Goal: Communication & Community: Share content

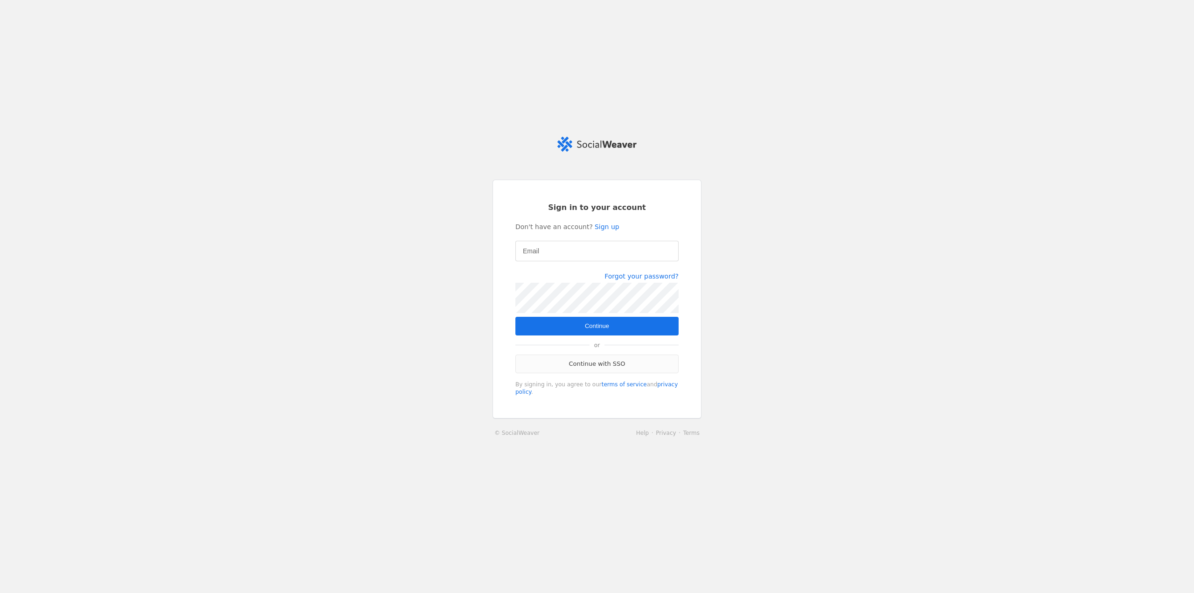
click at [600, 365] on link "Continue with SSO" at bounding box center [597, 364] width 163 height 19
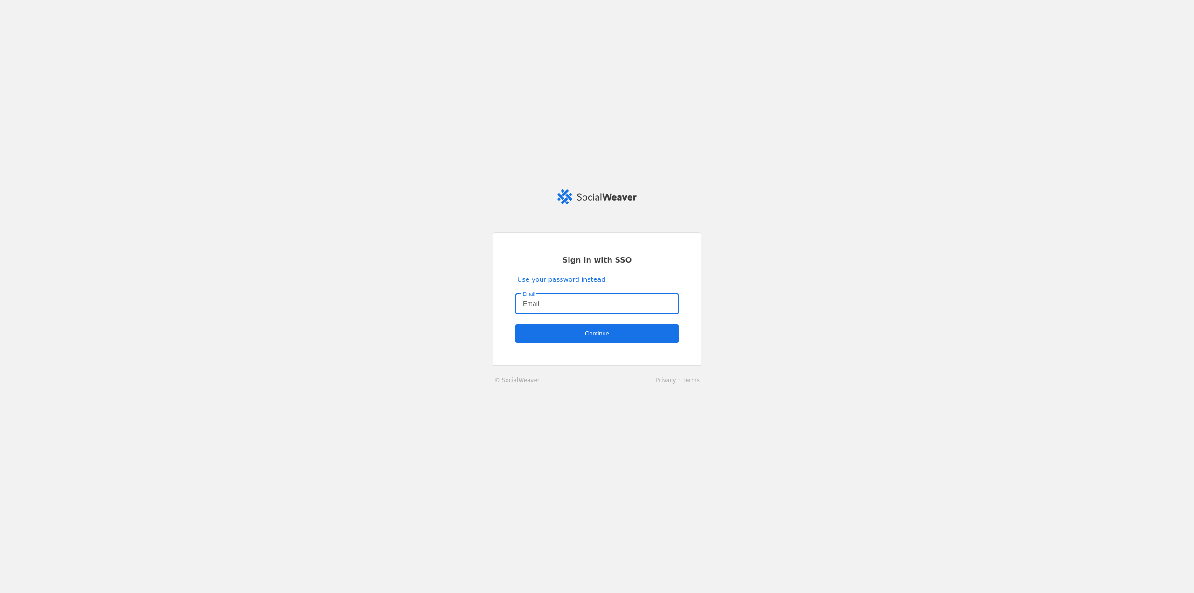
click at [563, 306] on input "Email" at bounding box center [597, 303] width 148 height 11
type input "[PERSON_NAME][EMAIL_ADDRESS][DOMAIN_NAME]"
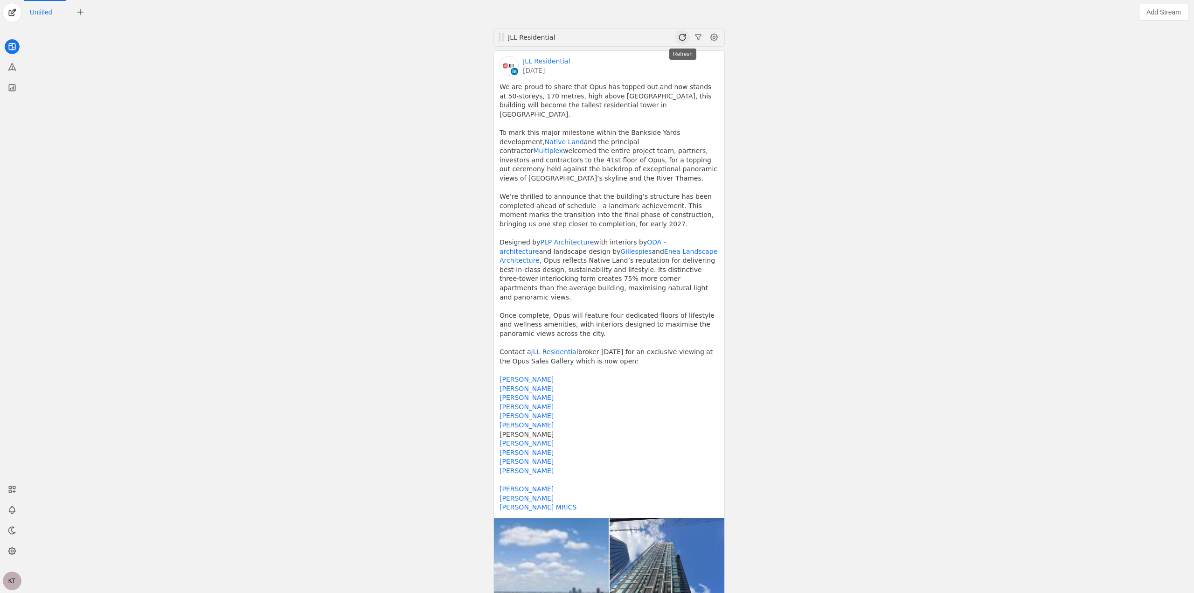
click at [683, 34] on span at bounding box center [682, 37] width 15 height 15
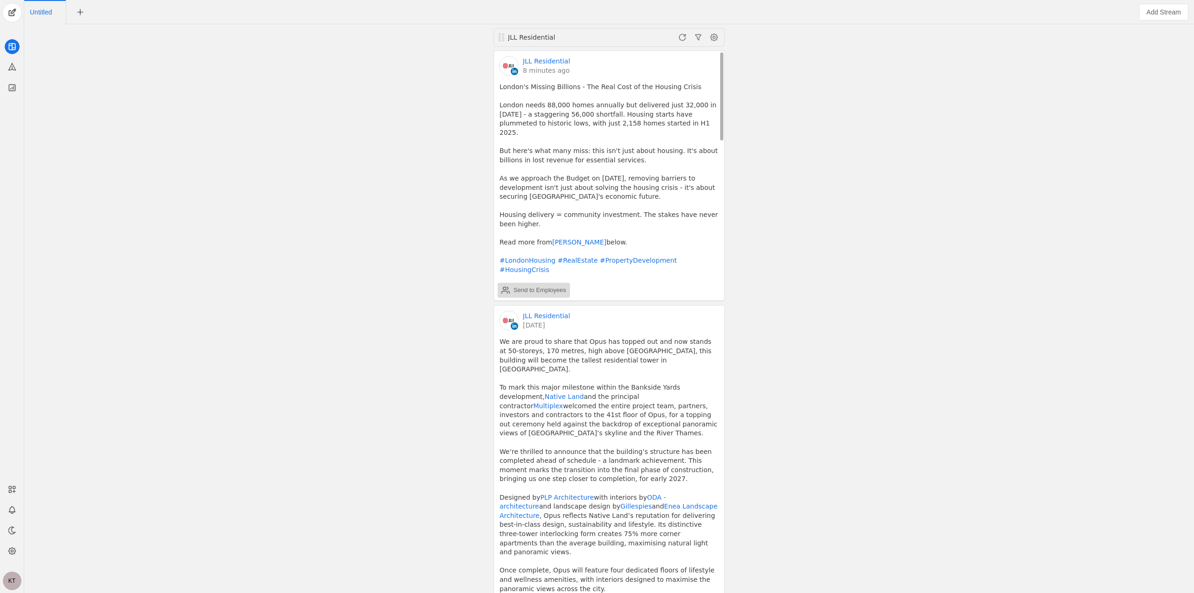
click at [542, 286] on div "Send to Employees" at bounding box center [540, 290] width 53 height 9
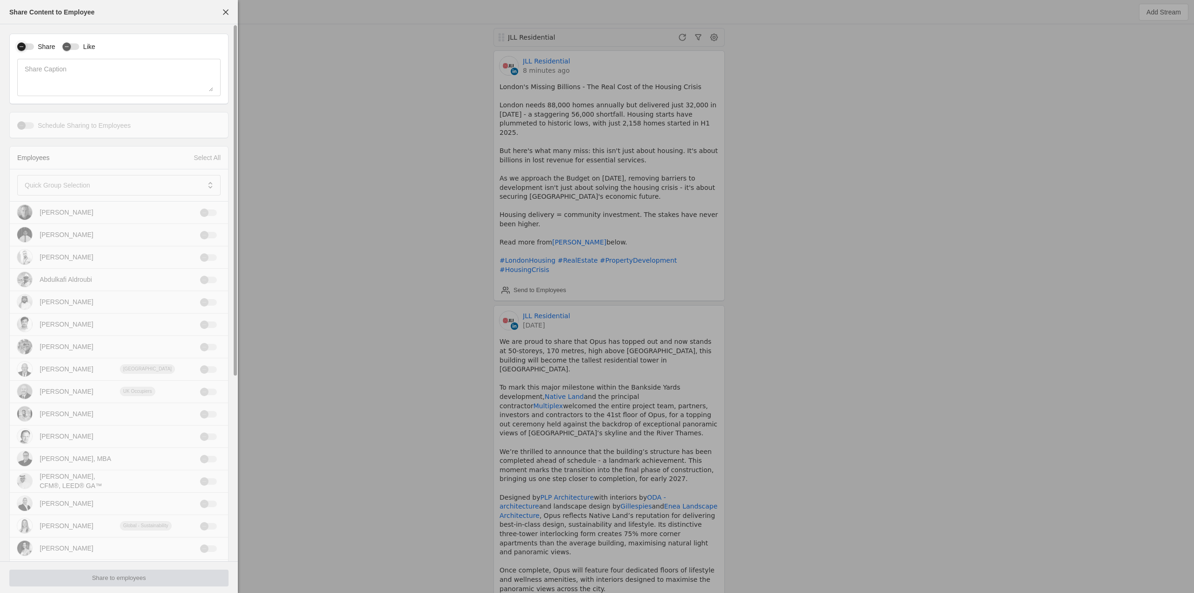
click at [31, 47] on div "button" at bounding box center [25, 46] width 17 height 7
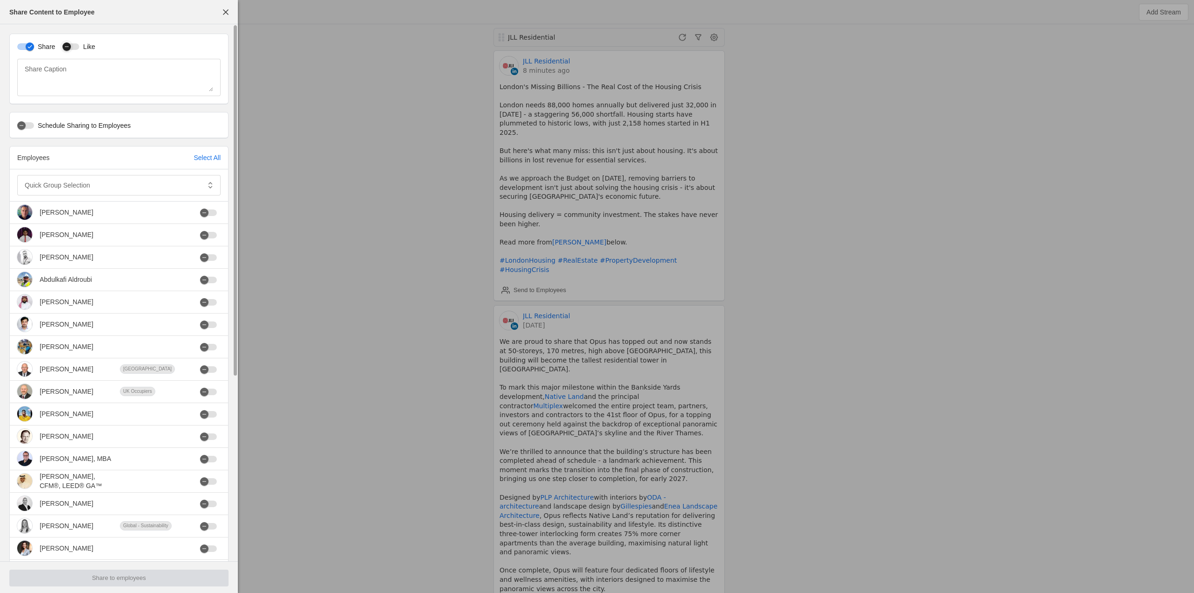
click at [74, 45] on div "button" at bounding box center [71, 46] width 17 height 7
click at [155, 193] on div at bounding box center [112, 185] width 175 height 21
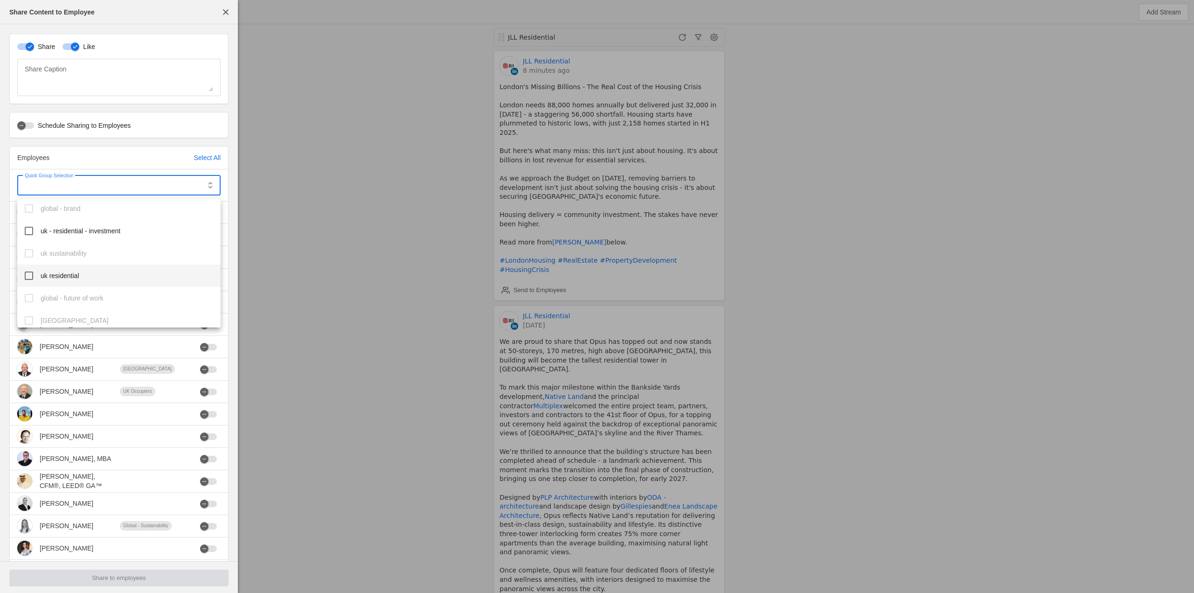
scroll to position [812, 0]
click at [68, 278] on span "uk residential" at bounding box center [60, 275] width 39 height 9
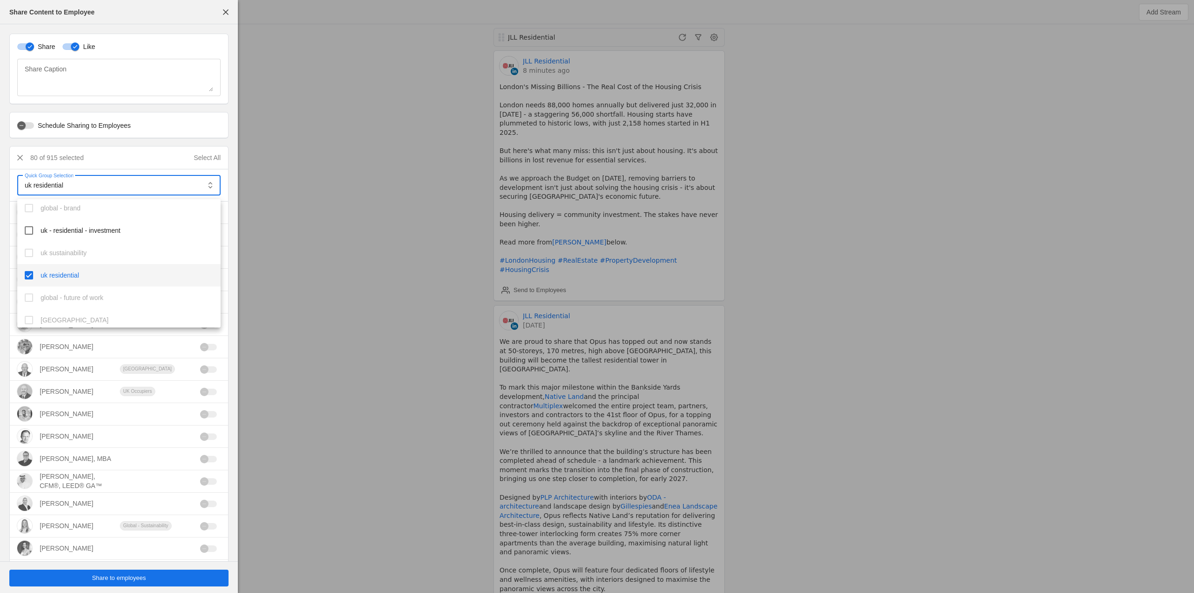
click at [117, 577] on div at bounding box center [597, 296] width 1194 height 593
click at [135, 574] on span "Share to employees" at bounding box center [119, 577] width 54 height 9
